Goal: Information Seeking & Learning: Understand process/instructions

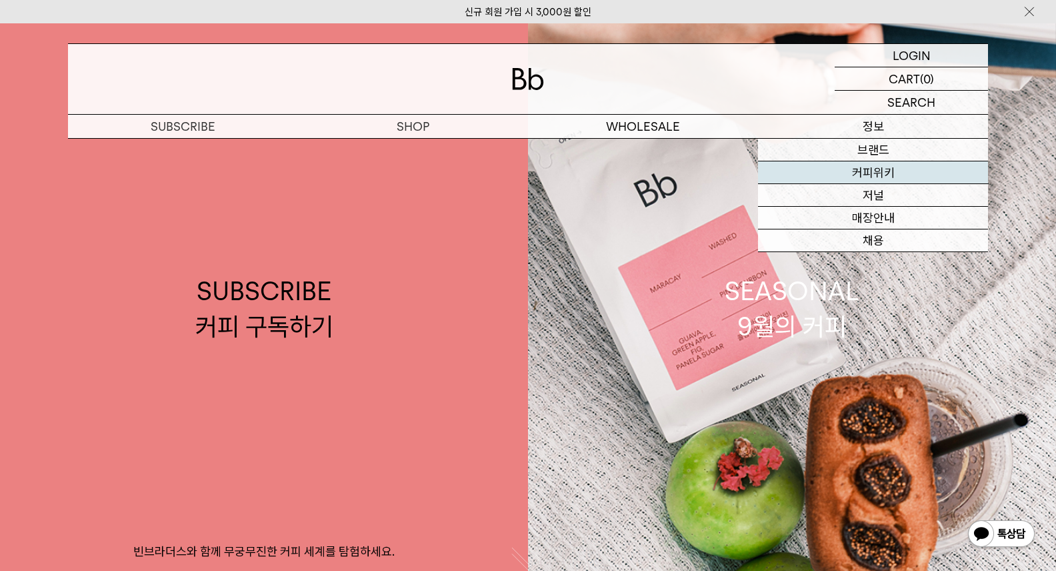
click at [860, 169] on link "커피위키" at bounding box center [873, 172] width 230 height 23
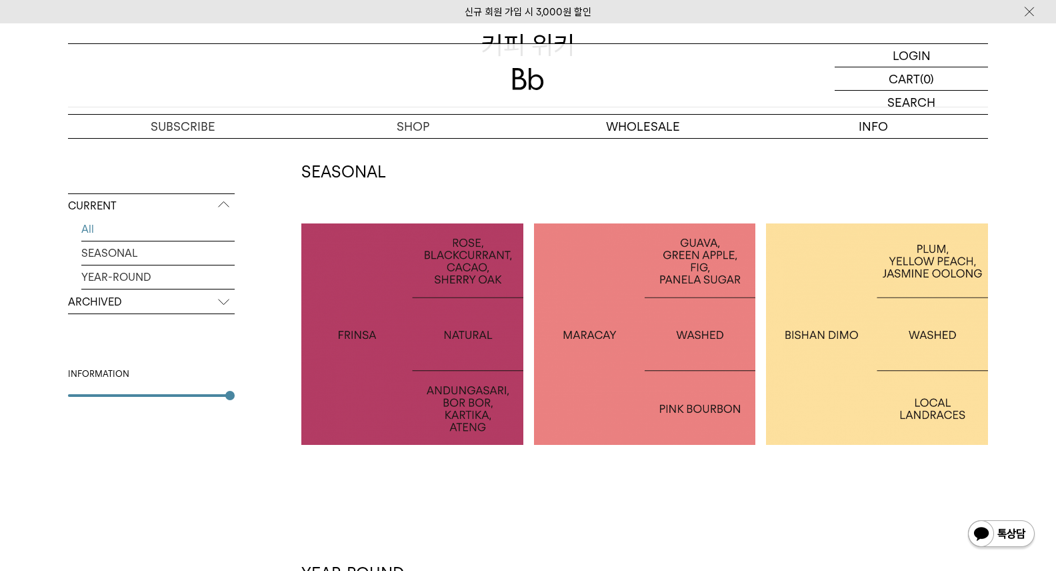
scroll to position [195, 0]
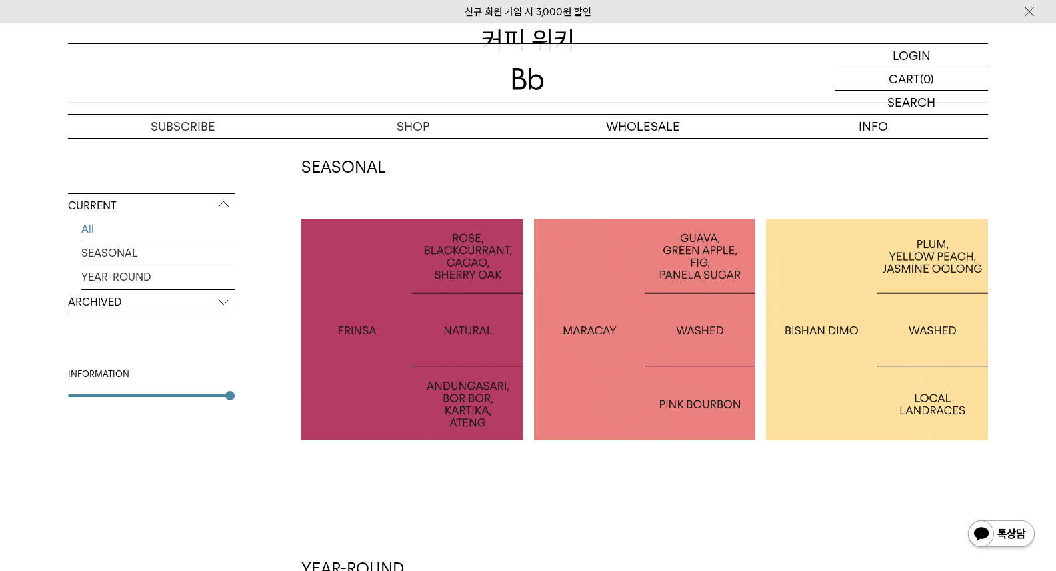
click at [888, 307] on div at bounding box center [877, 330] width 222 height 222
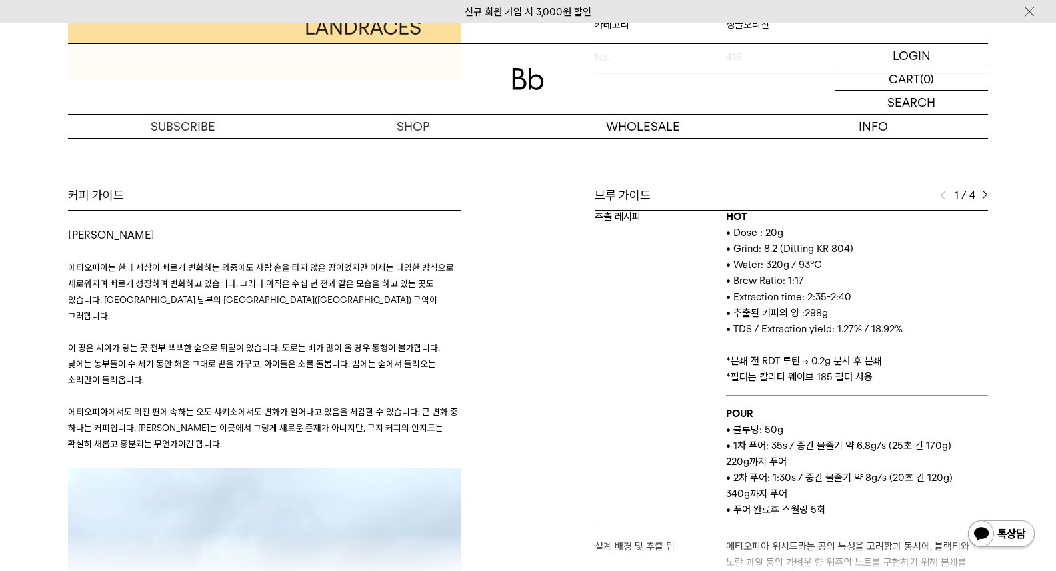
scroll to position [181, 0]
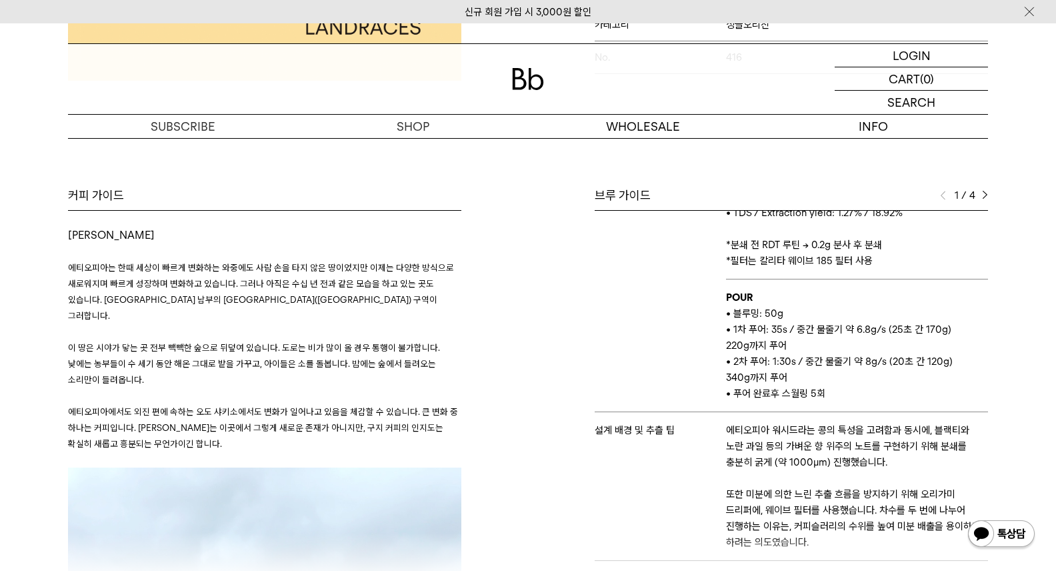
drag, startPoint x: 734, startPoint y: 313, endPoint x: 814, endPoint y: 343, distance: 85.1
click at [814, 345] on td "POUR • 블루밍: 50g • 1차 푸어: 35s / 중간 물줄기 약 6.8g/s (25초 간 170g) 220g까지 푸어 • 2차 푸어: …" at bounding box center [857, 345] width 262 height 133
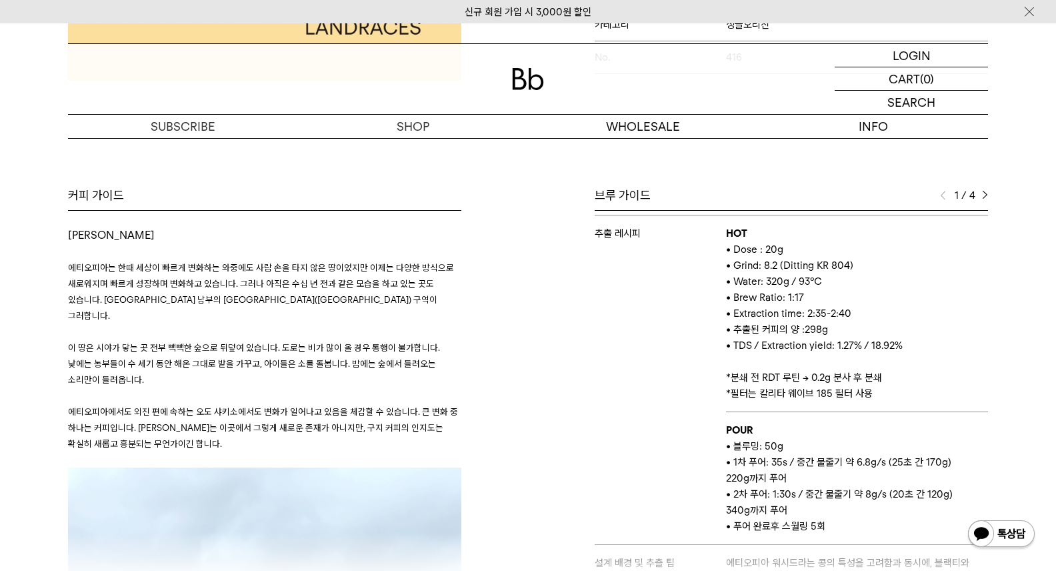
scroll to position [43, 0]
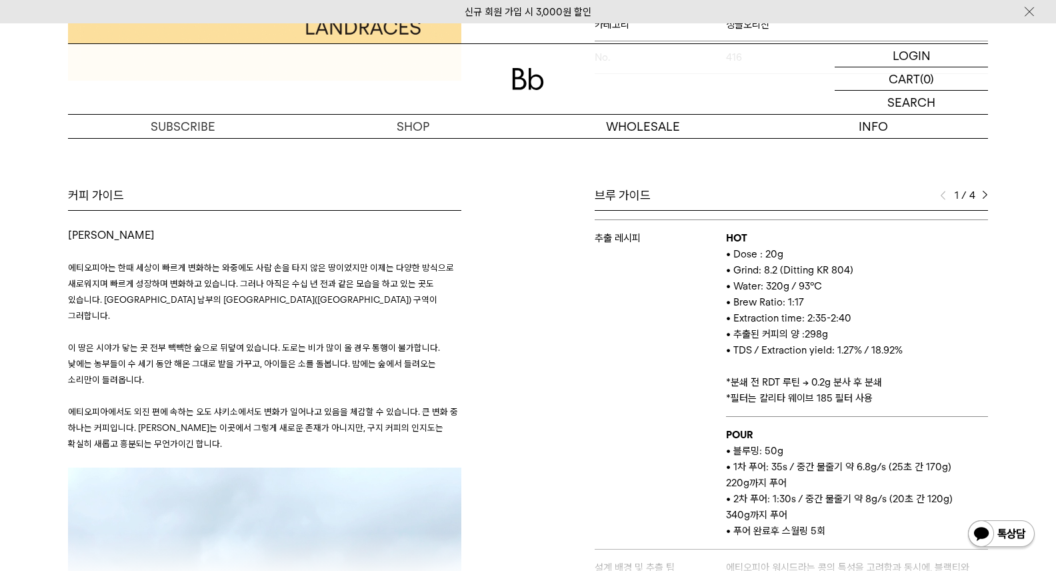
click at [906, 414] on td "HOT • Dose : 20g • Grind: 8.2 (Ditting KR 804) • Water: 320g / 93°C • Brew Rati…" at bounding box center [857, 318] width 262 height 197
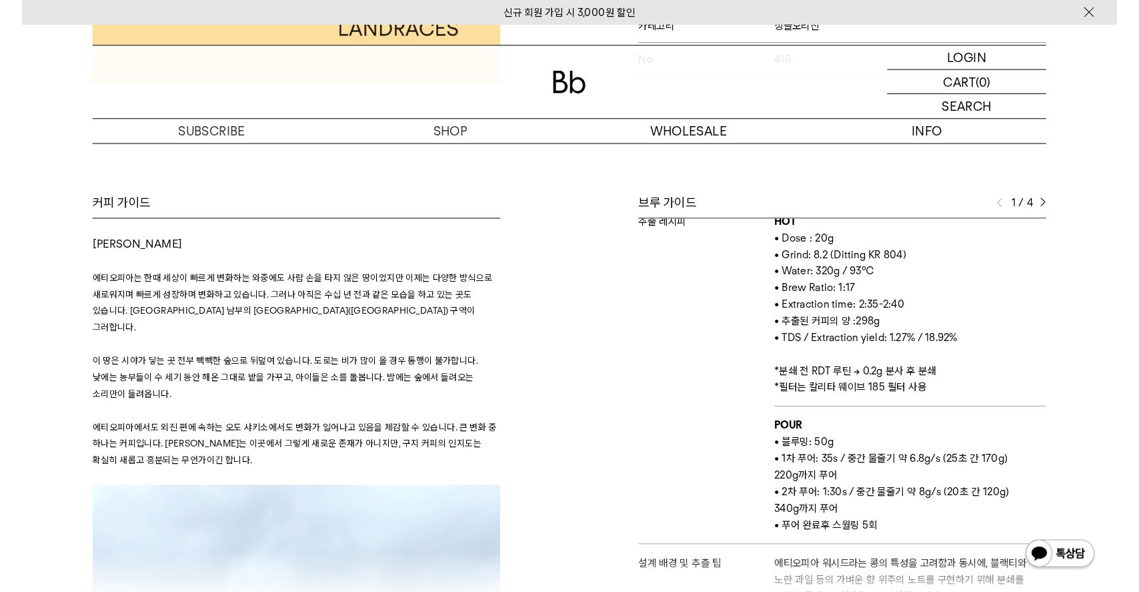
scroll to position [64, 0]
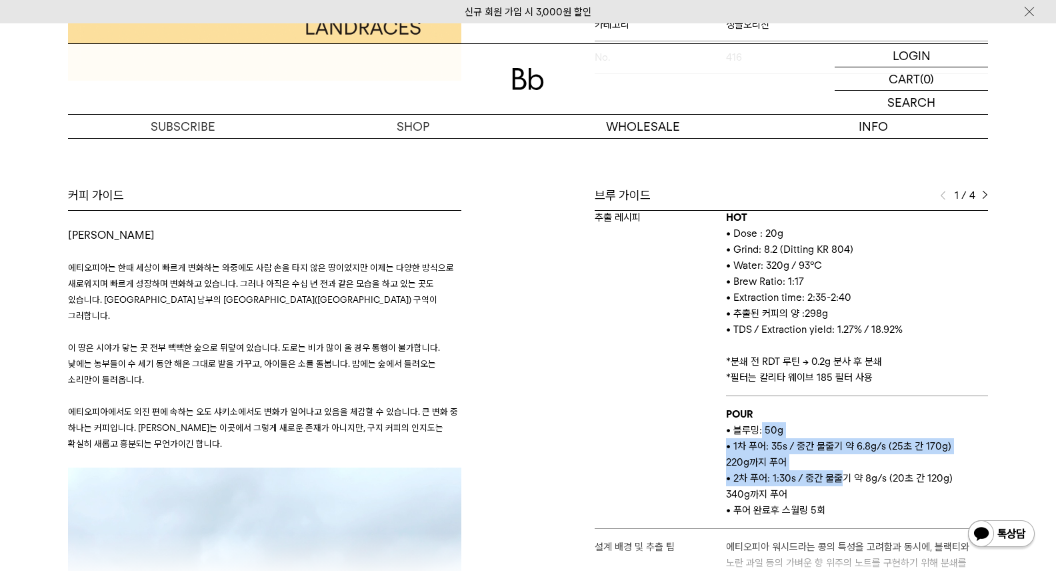
drag, startPoint x: 762, startPoint y: 428, endPoint x: 832, endPoint y: 486, distance: 90.9
click at [832, 486] on td "POUR • 블루밍: 50g • 1차 푸어: 35s / 중간 물줄기 약 6.8g/s (25초 간 170g) 220g까지 푸어 • 2차 푸어: …" at bounding box center [857, 462] width 262 height 133
click at [832, 486] on p "• 2차 푸어: 1:30s / 중간 물줄기 약 8g/s (20초 간 120g) 340g까지 푸어" at bounding box center [857, 486] width 262 height 32
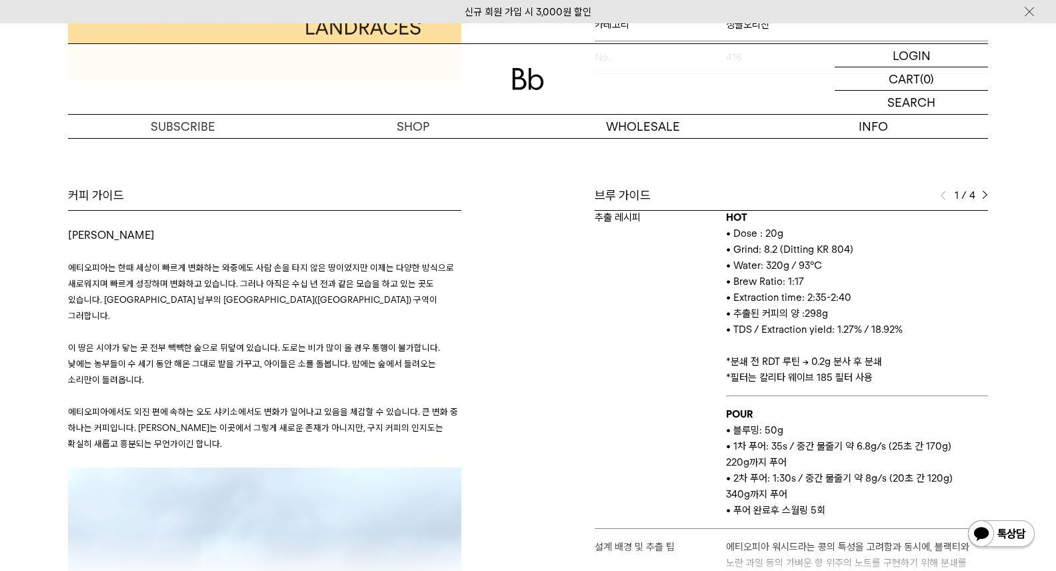
drag, startPoint x: 832, startPoint y: 508, endPoint x: 726, endPoint y: 430, distance: 131.7
click at [726, 430] on td "POUR • 블루밍: 50g • 1차 푸어: 35s / 중간 물줄기 약 6.8g/s (25초 간 170g) 220g까지 푸어 • 2차 푸어: …" at bounding box center [857, 462] width 262 height 133
click at [732, 424] on span "• 블루밍: 50g" at bounding box center [754, 430] width 57 height 12
drag, startPoint x: 726, startPoint y: 412, endPoint x: 835, endPoint y: 506, distance: 143.8
click at [835, 506] on td "POUR • 블루밍: 50g • 1차 푸어: 35s / 중간 물줄기 약 6.8g/s (25초 간 170g) 220g까지 푸어 • 2차 푸어: …" at bounding box center [857, 462] width 262 height 133
